Goal: Task Accomplishment & Management: Complete application form

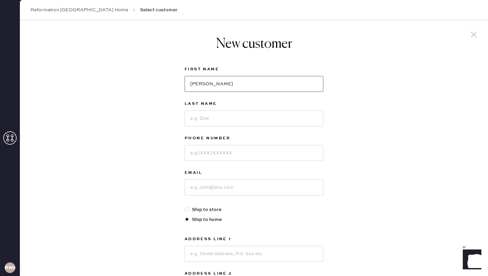
click at [209, 82] on input "[PERSON_NAME]" at bounding box center [254, 84] width 139 height 16
drag, startPoint x: 221, startPoint y: 86, endPoint x: 184, endPoint y: 86, distance: 36.6
click at [184, 86] on div "New customer First Name [PERSON_NAME] Last Name Phone Number Email Ship to stor…" at bounding box center [254, 212] width 150 height 385
click at [188, 212] on div at bounding box center [188, 209] width 7 height 7
click at [185, 207] on input "Ship to store" at bounding box center [185, 206] width 0 height 0
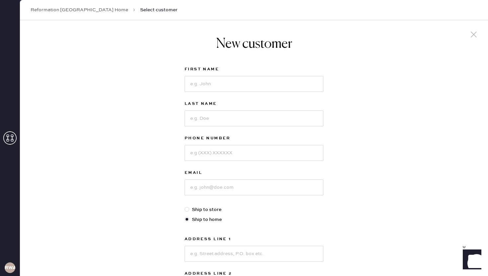
radio input "true"
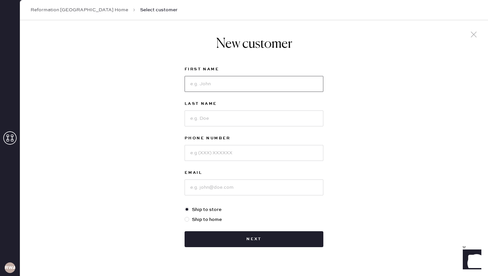
click at [206, 87] on input at bounding box center [254, 84] width 139 height 16
click at [209, 87] on input at bounding box center [254, 84] width 139 height 16
click at [169, 76] on div "New customer First Name Last Name Phone Number Email Ship to store Ship to home…" at bounding box center [254, 155] width 469 height 270
click at [215, 75] on div at bounding box center [254, 83] width 139 height 17
click at [214, 78] on input at bounding box center [254, 84] width 139 height 16
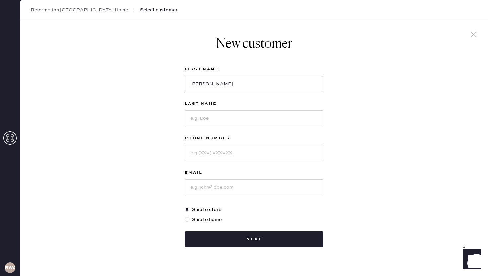
type input "[PERSON_NAME]"
click at [199, 117] on input at bounding box center [254, 119] width 139 height 16
type input "[PERSON_NAME]"
click at [207, 161] on div "Phone Number" at bounding box center [254, 152] width 139 height 35
click at [207, 157] on input at bounding box center [254, 153] width 139 height 16
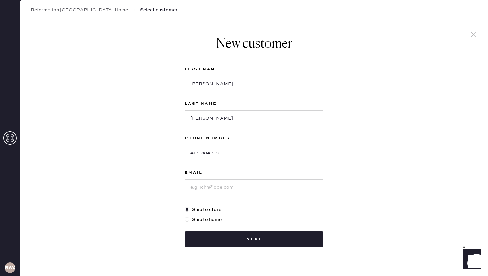
type input "4135884369"
click at [201, 184] on input at bounding box center [254, 188] width 139 height 16
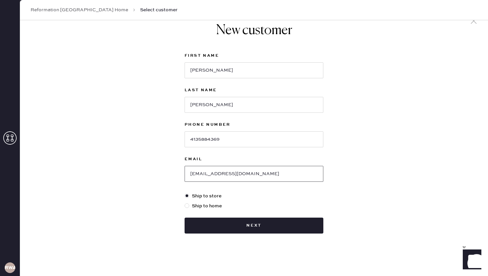
type input "[EMAIL_ADDRESS][DOMAIN_NAME]"
click at [217, 203] on label "Ship to home" at bounding box center [254, 206] width 139 height 7
click at [185, 203] on input "Ship to home" at bounding box center [185, 203] width 0 height 0
radio input "true"
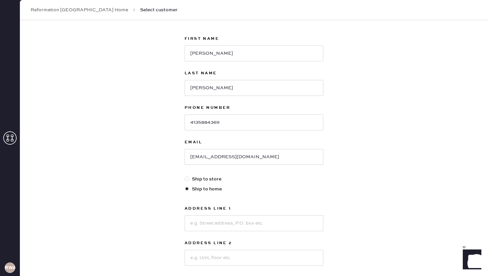
scroll to position [34, 0]
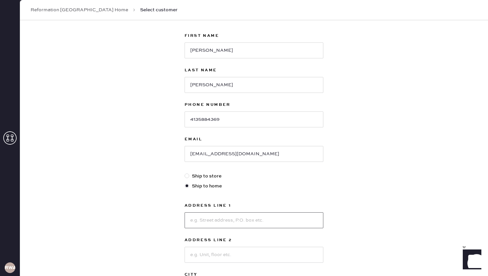
click at [213, 214] on input at bounding box center [254, 221] width 139 height 16
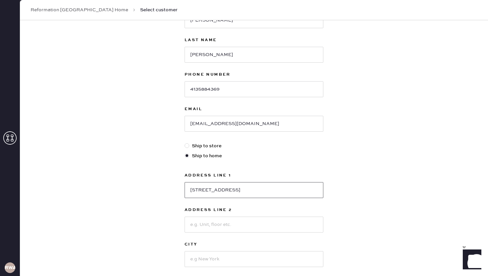
scroll to position [70, 0]
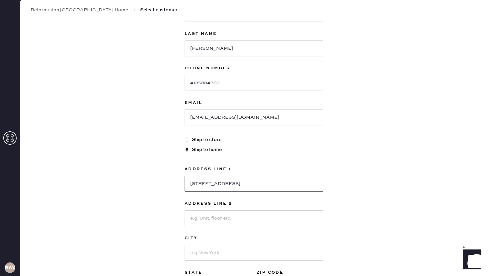
type input "[STREET_ADDRESS]"
click at [206, 221] on input at bounding box center [254, 219] width 139 height 16
type input "Apt 509"
click at [177, 217] on div "New customer First Name [PERSON_NAME] Name [PERSON_NAME] Phone Number [PHONE_NU…" at bounding box center [254, 156] width 469 height 412
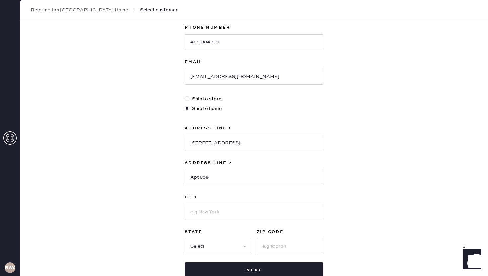
scroll to position [128, 0]
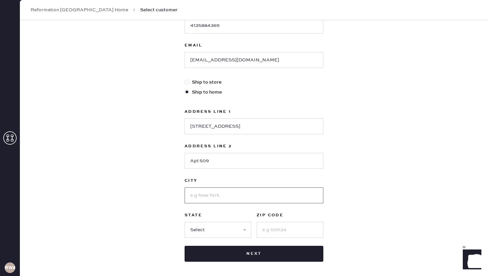
click at [210, 192] on input at bounding box center [254, 196] width 139 height 16
type input "[GEOGRAPHIC_DATA]"
select select "NY"
type input "11211"
click at [328, 220] on div "New customer First Name [PERSON_NAME] Name [PERSON_NAME] Phone Number [PHONE_NU…" at bounding box center [254, 85] width 150 height 385
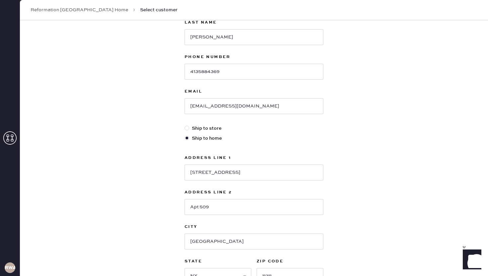
scroll to position [156, 0]
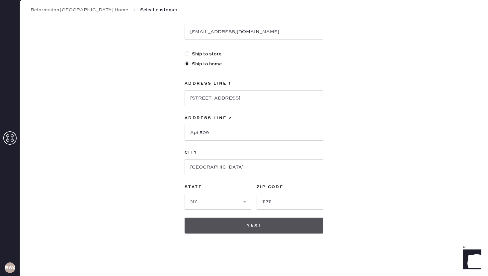
click at [283, 225] on button "Next" at bounding box center [254, 226] width 139 height 16
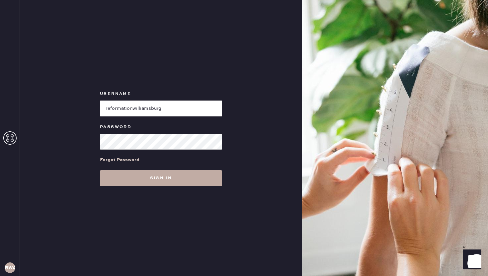
click at [147, 184] on button "Sign in" at bounding box center [161, 178] width 122 height 16
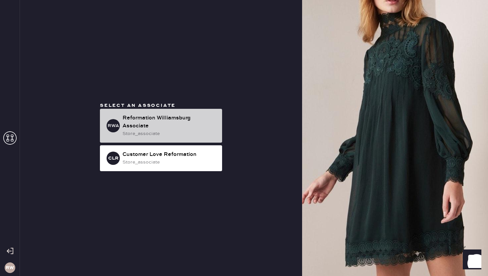
click at [184, 129] on div "Reformation Williamsburg Associate" at bounding box center [170, 122] width 94 height 16
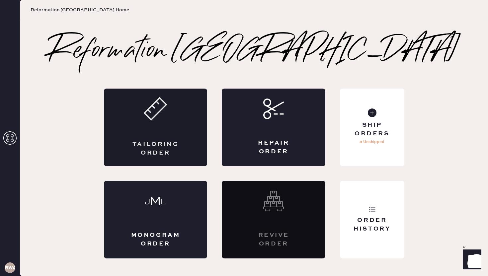
click at [171, 132] on div "Tailoring Order" at bounding box center [156, 128] width 104 height 78
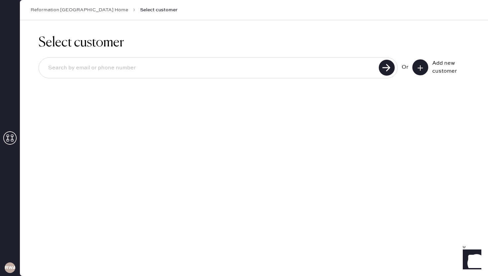
click at [238, 71] on input at bounding box center [210, 67] width 334 height 15
click at [194, 58] on div at bounding box center [219, 67] width 360 height 21
click at [388, 72] on use at bounding box center [387, 68] width 16 height 16
click at [333, 64] on input at bounding box center [210, 67] width 334 height 15
click at [326, 66] on input at bounding box center [210, 67] width 334 height 15
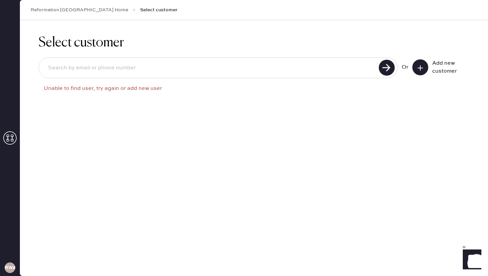
click at [281, 109] on div "Select customer Unable to find user, try again or add new user Or Add new custo…" at bounding box center [254, 70] width 469 height 100
click at [230, 67] on input at bounding box center [210, 67] width 334 height 15
type input "[EMAIL_ADDRESS][DOMAIN_NAME]"
click at [380, 67] on use at bounding box center [387, 68] width 16 height 16
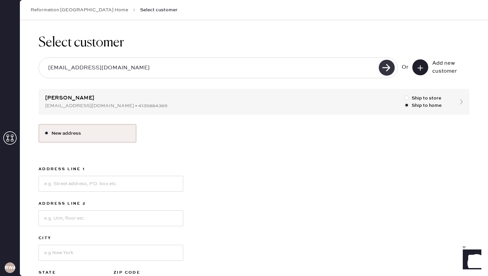
click at [383, 69] on use at bounding box center [387, 68] width 16 height 16
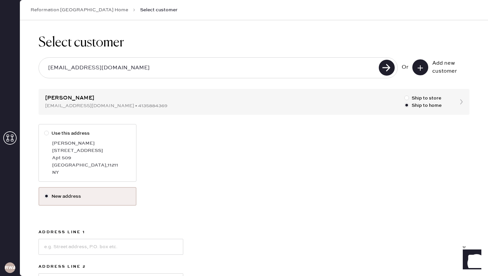
click at [49, 133] on div at bounding box center [47, 133] width 7 height 7
click at [45, 130] on input "Use this address" at bounding box center [44, 130] width 0 height 0
radio input "true"
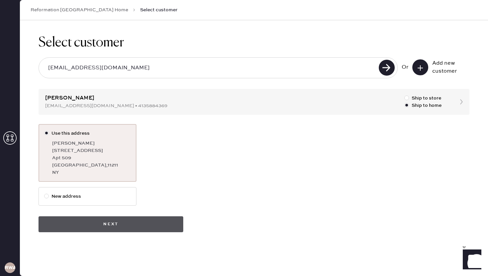
click at [97, 223] on button "Next" at bounding box center [111, 225] width 145 height 16
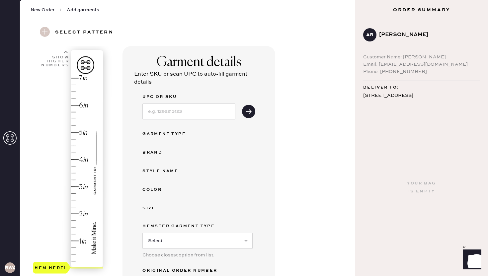
scroll to position [21, 0]
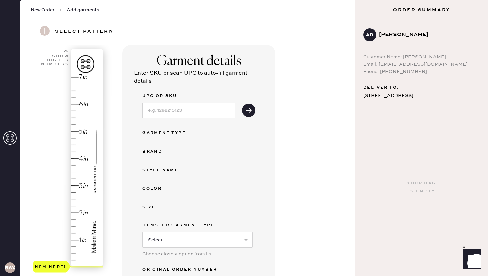
click at [70, 165] on div "Hem here!" at bounding box center [68, 172] width 71 height 196
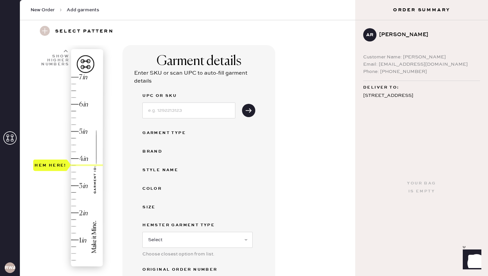
click at [74, 165] on div at bounding box center [87, 166] width 32 height 2
click at [217, 115] on input at bounding box center [189, 111] width 93 height 16
click at [255, 182] on div "UPC or SKU Garment Type Brand Style name Color Size Hemster Garment Type Select…" at bounding box center [199, 192] width 113 height 201
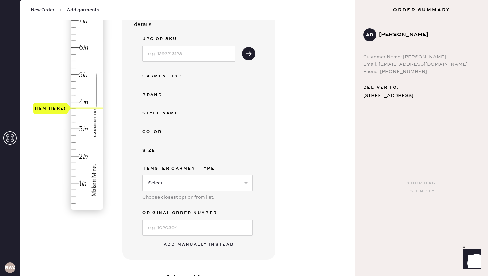
scroll to position [73, 0]
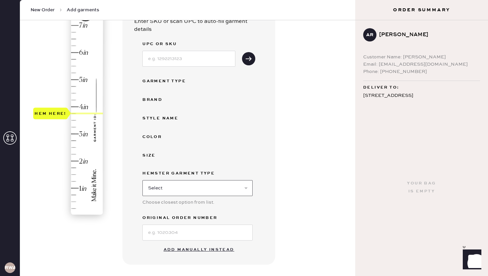
click at [205, 192] on select "Select Basic Skirt Jeans Leggings Pants Shorts Basic Sleeved Dress Basic Sleeve…" at bounding box center [198, 188] width 110 height 16
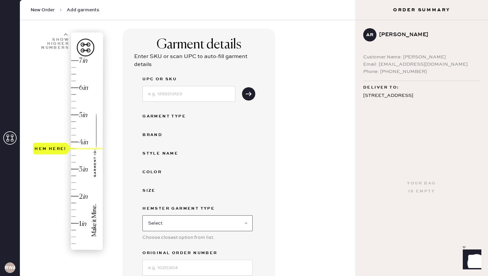
scroll to position [45, 0]
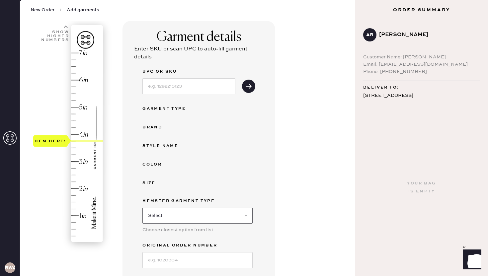
click at [196, 219] on select "Select Basic Skirt Jeans Leggings Pants Shorts Basic Sleeved Dress Basic Sleeve…" at bounding box center [198, 216] width 110 height 16
select select "6"
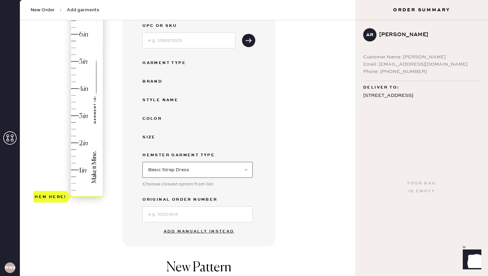
scroll to position [91, 0]
click at [189, 226] on button "Add manually instead" at bounding box center [199, 231] width 79 height 13
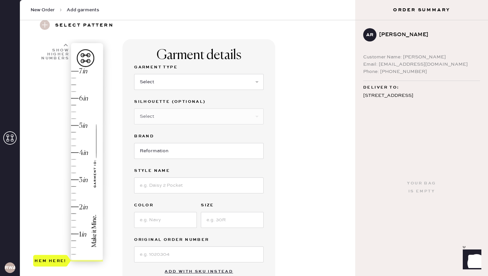
scroll to position [19, 0]
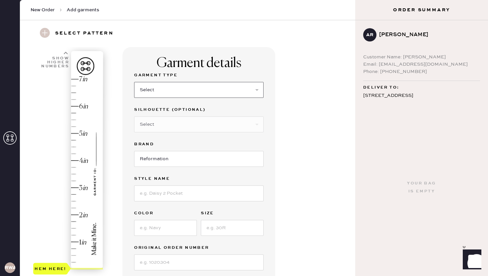
click at [187, 93] on select "Select Basic Skirt Jeans Leggings Pants Shorts Basic Sleeved Dress Basic Sleeve…" at bounding box center [199, 90] width 130 height 16
select select "6"
click at [184, 126] on select "Select Other" at bounding box center [199, 125] width 130 height 16
select select "39"
click at [173, 160] on input "Reformation" at bounding box center [199, 159] width 130 height 16
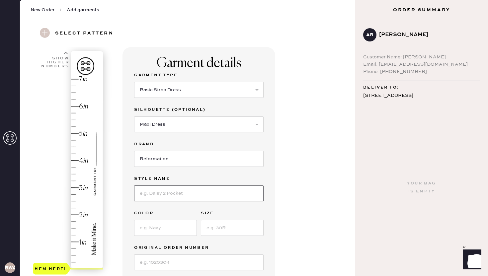
click at [176, 187] on input at bounding box center [199, 194] width 130 height 16
click at [142, 194] on input "[GEOGRAPHIC_DATA]" at bounding box center [199, 194] width 130 height 16
click at [168, 192] on input "[GEOGRAPHIC_DATA]" at bounding box center [199, 194] width 130 height 16
type input "Tripoli Dress"
click at [155, 232] on input at bounding box center [165, 228] width 63 height 16
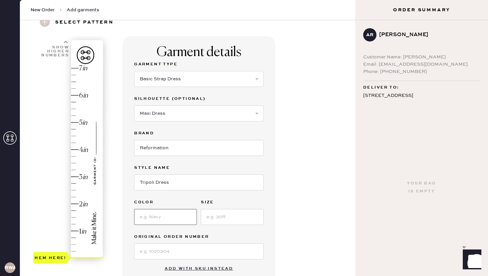
scroll to position [32, 0]
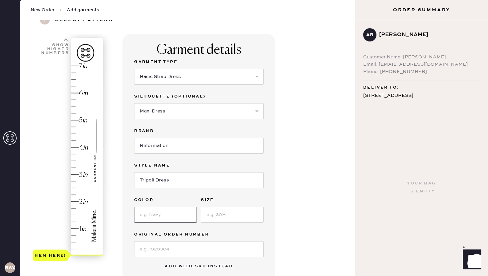
type input "black"
click at [211, 214] on input at bounding box center [232, 215] width 63 height 16
type input "4"
click at [142, 216] on input "black" at bounding box center [165, 215] width 63 height 16
type input "Black"
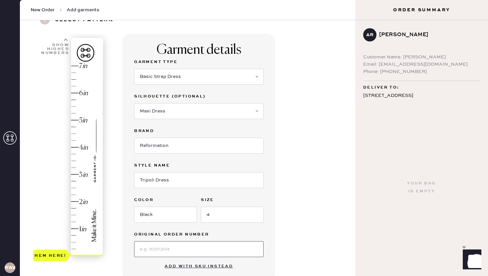
click at [169, 250] on input at bounding box center [199, 250] width 130 height 16
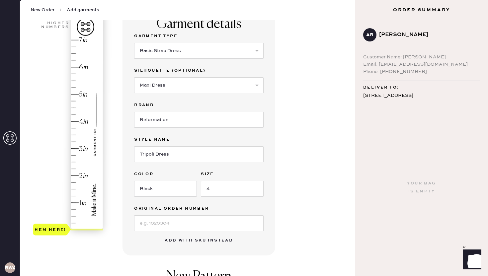
click at [293, 220] on div "Garment details Garment Type Select Basic Skirt Jeans Leggings Pants Shorts Bas…" at bounding box center [237, 190] width 228 height 364
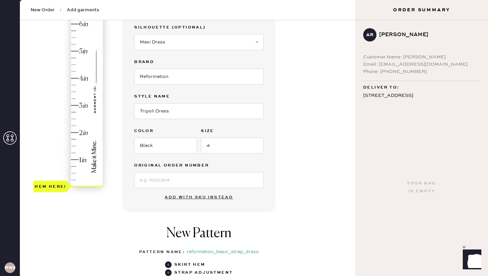
scroll to position [48, 0]
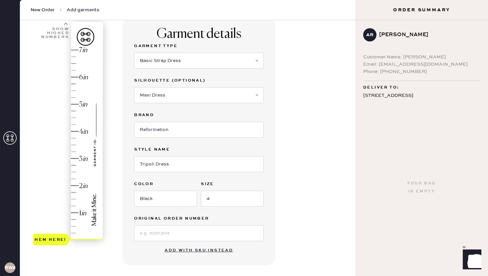
click at [74, 136] on div "Hem here!" at bounding box center [68, 145] width 71 height 196
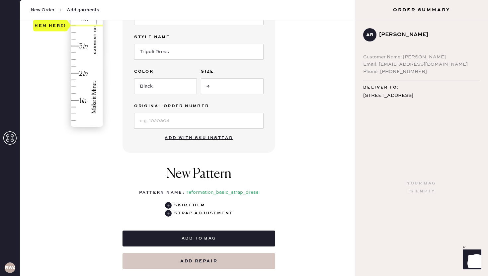
scroll to position [159, 0]
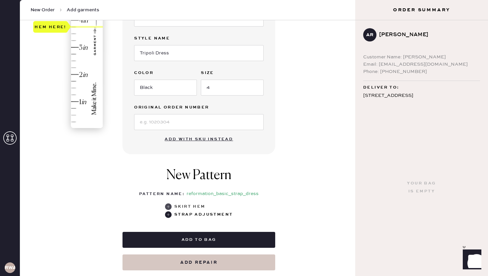
click at [172, 207] on div "skirt hem" at bounding box center [199, 207] width 68 height 8
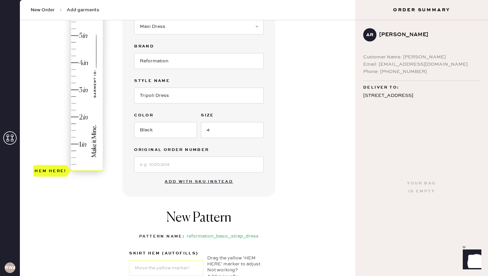
scroll to position [55, 0]
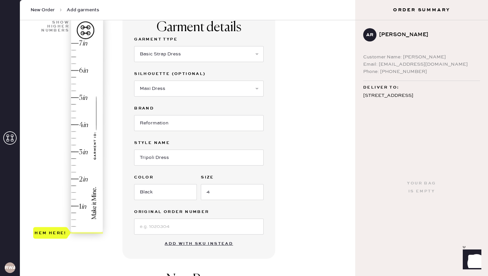
type input "3.75"
click at [73, 132] on div "Hem here!" at bounding box center [68, 139] width 71 height 196
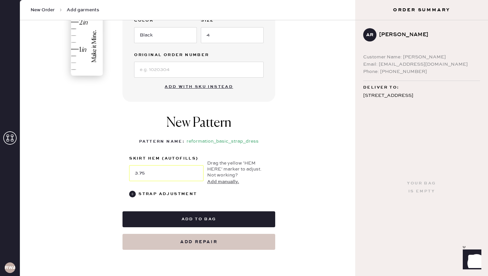
scroll to position [220, 0]
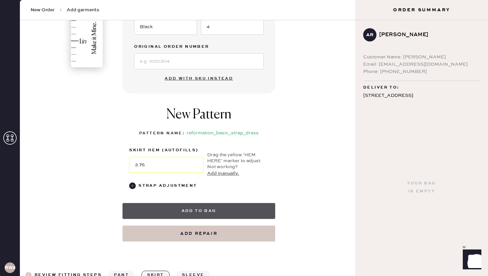
click at [194, 210] on button "Add to bag" at bounding box center [199, 211] width 153 height 16
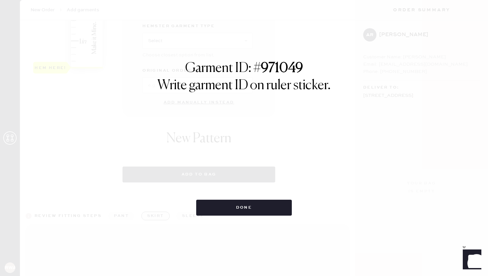
select select "6"
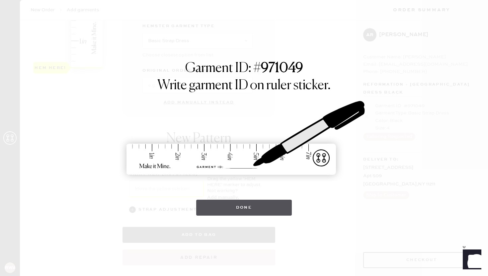
click at [242, 208] on button "Done" at bounding box center [244, 208] width 96 height 16
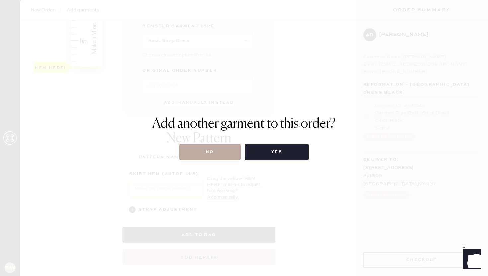
click at [206, 153] on button "No" at bounding box center [209, 152] width 61 height 16
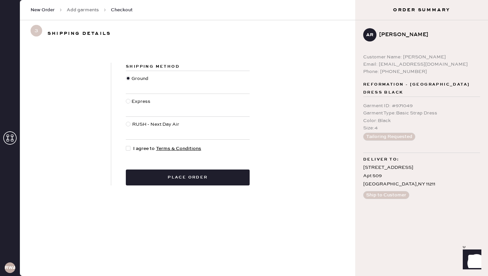
click at [129, 102] on div at bounding box center [128, 101] width 5 height 5
click at [126, 98] on input "Express" at bounding box center [126, 98] width 0 height 0
radio input "true"
click at [128, 125] on div at bounding box center [128, 124] width 5 height 5
click at [126, 121] on input "RUSH - Next Day Air" at bounding box center [126, 121] width 0 height 0
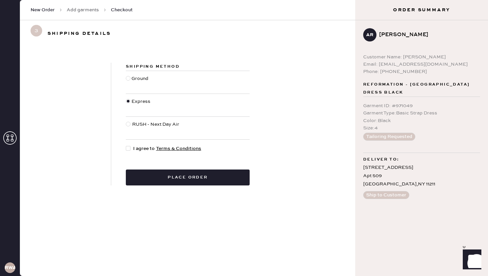
radio input "true"
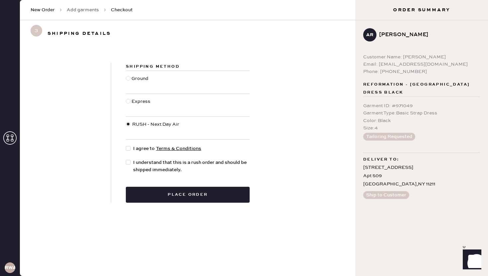
click at [128, 107] on div at bounding box center [129, 105] width 6 height 15
click at [126, 98] on input "Express" at bounding box center [126, 98] width 0 height 0
radio input "true"
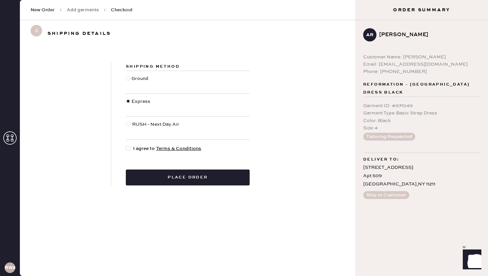
click at [129, 102] on div at bounding box center [128, 101] width 5 height 5
click at [126, 98] on input "Express" at bounding box center [126, 98] width 0 height 0
click at [126, 148] on div at bounding box center [128, 148] width 5 height 5
click at [126, 146] on input "I agree to Terms & Conditions" at bounding box center [126, 145] width 0 height 0
checkbox input "true"
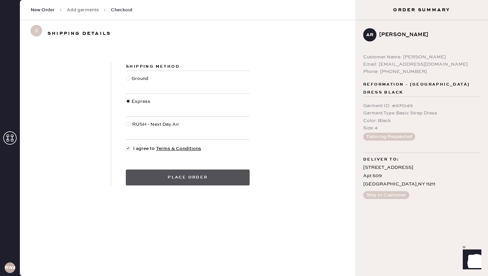
click at [206, 177] on button "Place order" at bounding box center [188, 178] width 124 height 16
